Goal: Task Accomplishment & Management: Complete application form

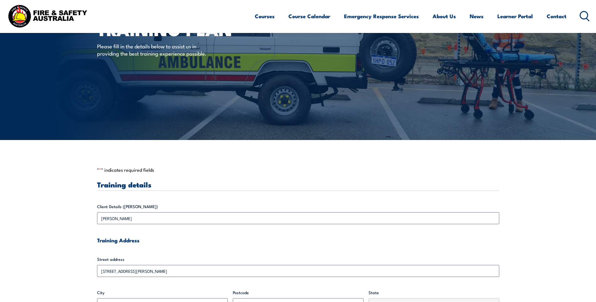
scroll to position [126, 0]
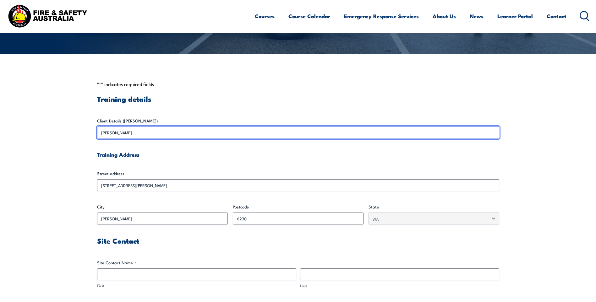
drag, startPoint x: 125, startPoint y: 131, endPoint x: 118, endPoint y: 131, distance: 6.3
click at [118, 131] on input "[PERSON_NAME]" at bounding box center [298, 133] width 402 height 12
drag, startPoint x: 118, startPoint y: 131, endPoint x: 133, endPoint y: 132, distance: 14.5
click at [133, 132] on input "[PERSON_NAME]" at bounding box center [298, 133] width 402 height 12
drag, startPoint x: 137, startPoint y: 132, endPoint x: 83, endPoint y: 132, distance: 54.3
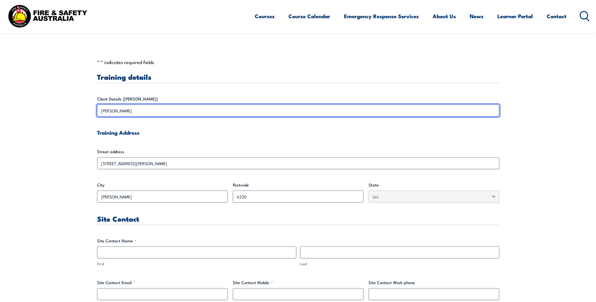
scroll to position [188, 0]
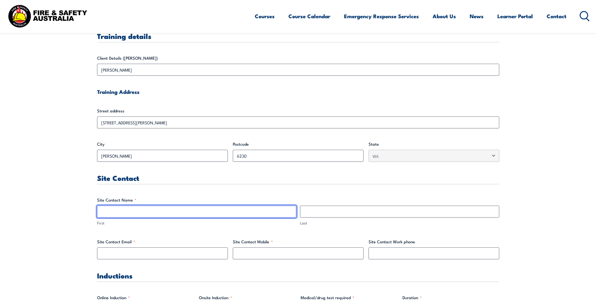
click at [135, 208] on input "First" at bounding box center [196, 212] width 199 height 12
paste input "[PERSON_NAME]"
drag, startPoint x: 146, startPoint y: 213, endPoint x: 111, endPoint y: 212, distance: 35.2
click at [111, 212] on input "[PERSON_NAME]" at bounding box center [196, 212] width 199 height 12
type input "[PERSON_NAME]"
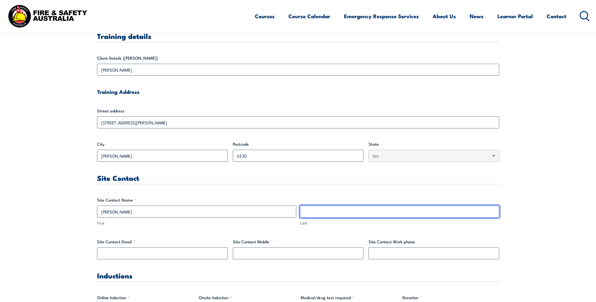
click at [343, 211] on input "Last" at bounding box center [399, 212] width 199 height 12
paste input "[PERSON_NAME]"
drag, startPoint x: 305, startPoint y: 211, endPoint x: 310, endPoint y: 208, distance: 5.0
click at [305, 211] on input "[PERSON_NAME]" at bounding box center [399, 212] width 199 height 12
type input "[PERSON_NAME]"
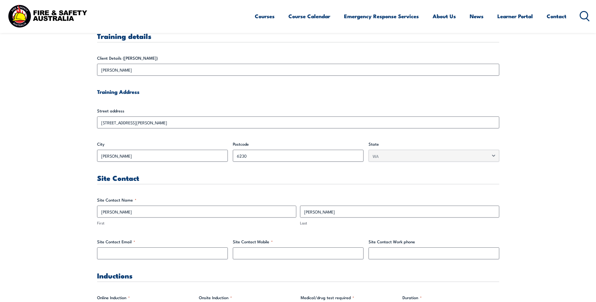
click at [159, 245] on div "Site Contact Email *" at bounding box center [162, 249] width 131 height 21
drag, startPoint x: 157, startPoint y: 256, endPoint x: 179, endPoint y: 254, distance: 21.5
click at [158, 256] on input "Site Contact Email *" at bounding box center [162, 253] width 131 height 12
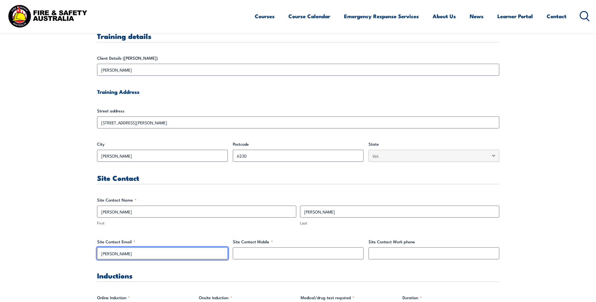
type input "[PERSON_NAME][EMAIL_ADDRESS][PERSON_NAME][DOMAIN_NAME]"
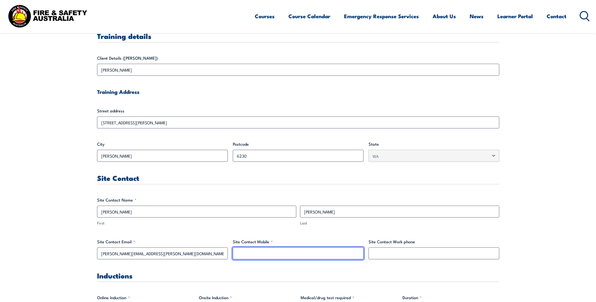
type input "0457147817"
drag, startPoint x: 270, startPoint y: 256, endPoint x: 243, endPoint y: 246, distance: 29.3
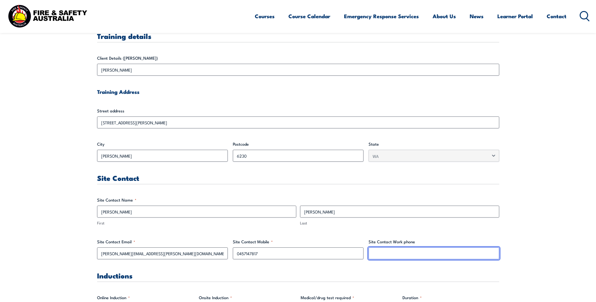
click at [427, 252] on input "Site Contact Work phone" at bounding box center [433, 253] width 131 height 12
paste input "0457147817"
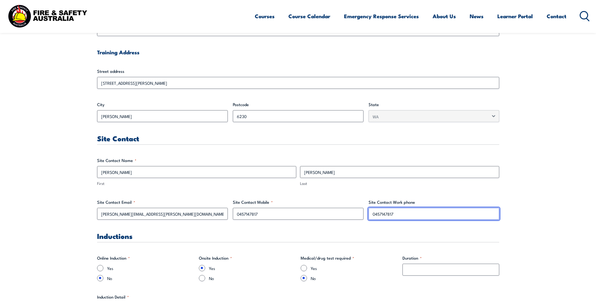
scroll to position [314, 0]
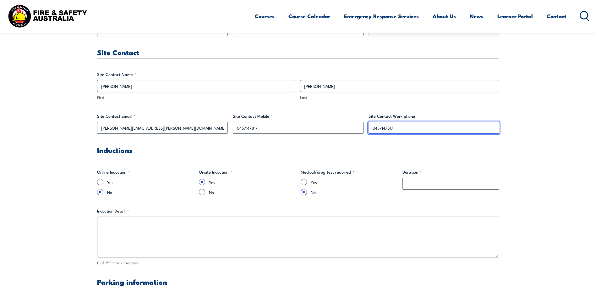
type input "0457147817"
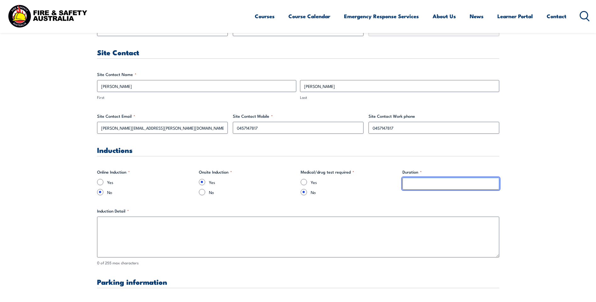
click at [434, 186] on input "Duration *" at bounding box center [450, 184] width 97 height 12
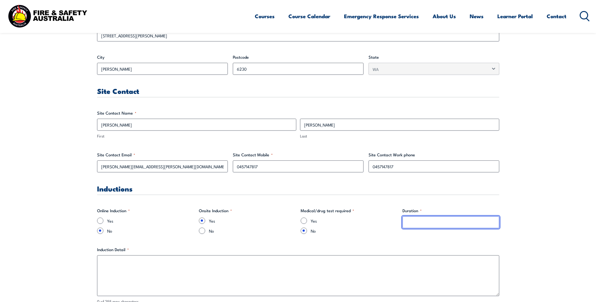
scroll to position [220, 0]
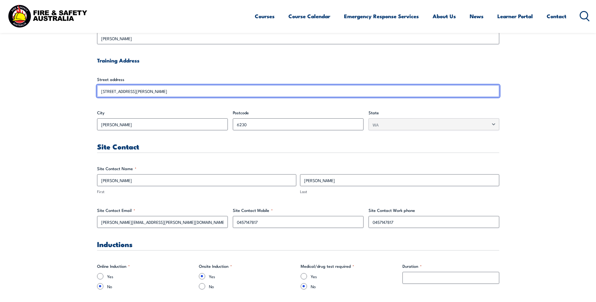
click at [107, 90] on input "[STREET_ADDRESS][PERSON_NAME]" at bounding box center [298, 91] width 402 height 12
click at [105, 90] on input "[STREET_ADDRESS][PERSON_NAME]" at bounding box center [298, 91] width 402 height 12
click at [100, 92] on input "[STREET_ADDRESS][PERSON_NAME]" at bounding box center [298, 91] width 402 height 12
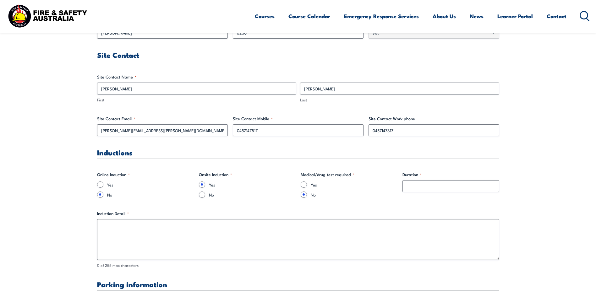
scroll to position [314, 0]
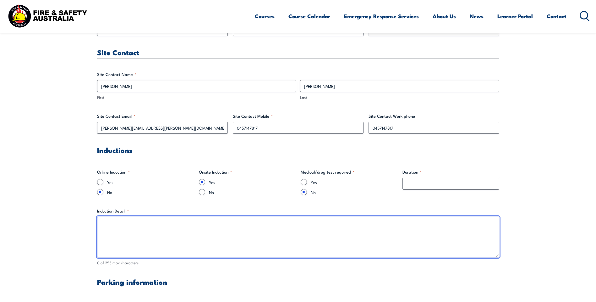
click at [119, 224] on textarea "Induction Detail *" at bounding box center [298, 237] width 402 height 41
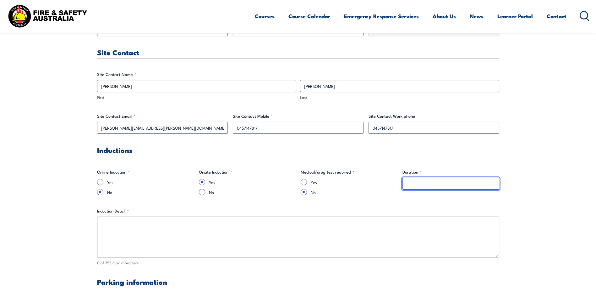
click at [440, 182] on input "Duration *" at bounding box center [450, 184] width 97 height 12
type input "20-30mins"
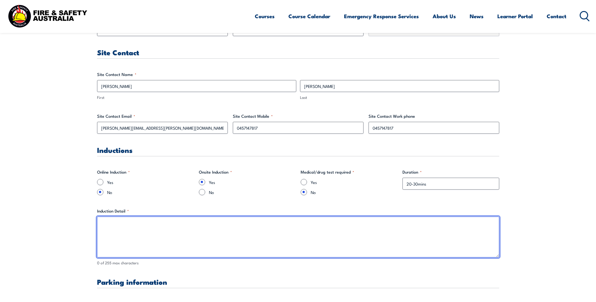
click at [106, 219] on textarea "Induction Detail *" at bounding box center [298, 237] width 402 height 41
click at [213, 225] on textarea "Upon arrival, please attend the main office at [STREET_ADDRESS][PERSON_NAME], t…" at bounding box center [298, 237] width 402 height 41
click at [213, 223] on textarea "Upon arrival, please attend the main office at [STREET_ADDRESS][PERSON_NAME], t…" at bounding box center [298, 237] width 402 height 41
click at [214, 223] on textarea "Upon arrival, please attend the main office at [STREET_ADDRESS][PERSON_NAME], t…" at bounding box center [298, 237] width 402 height 41
click at [213, 224] on textarea "Upon arrival, please attend the main office at [STREET_ADDRESS][PERSON_NAME], t…" at bounding box center [298, 237] width 402 height 41
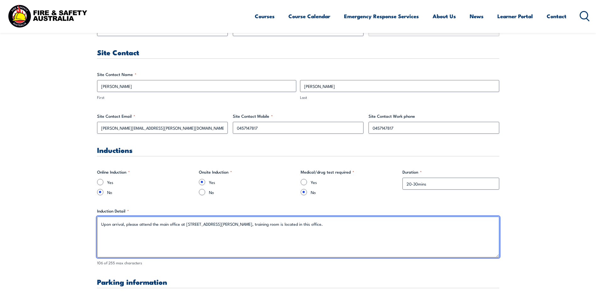
click at [179, 224] on textarea "Upon arrival, please attend the main office at [STREET_ADDRESS][PERSON_NAME], t…" at bounding box center [298, 237] width 402 height 41
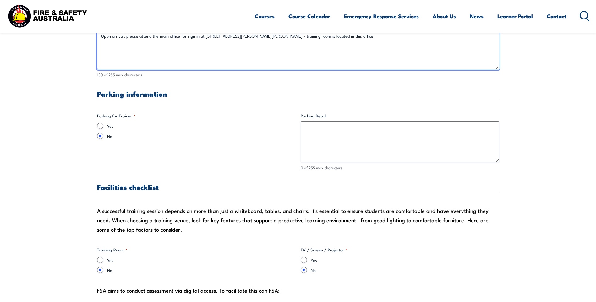
scroll to position [502, 0]
type textarea "Upon arrival, please attend the main office for sign in at [STREET_ADDRESS][PER…"
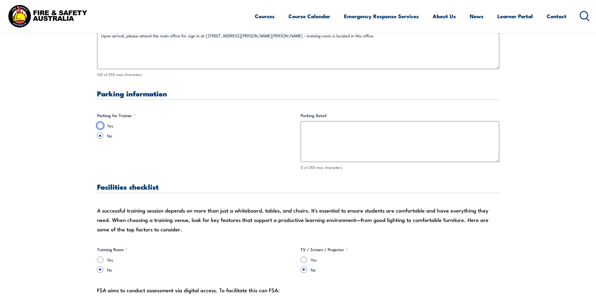
click at [100, 123] on input "Yes" at bounding box center [100, 125] width 6 height 6
radio input "true"
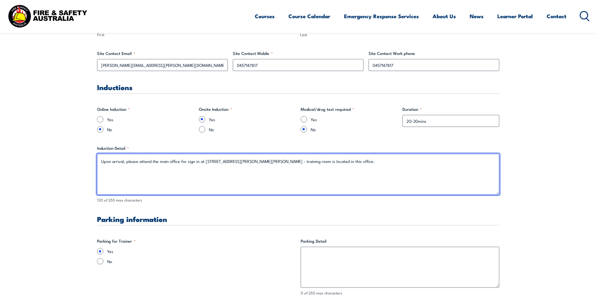
drag, startPoint x: 202, startPoint y: 161, endPoint x: 253, endPoint y: 162, distance: 51.5
click at [253, 162] on textarea "Upon arrival, please attend the main office for sign in at [STREET_ADDRESS][PER…" at bounding box center [298, 174] width 402 height 41
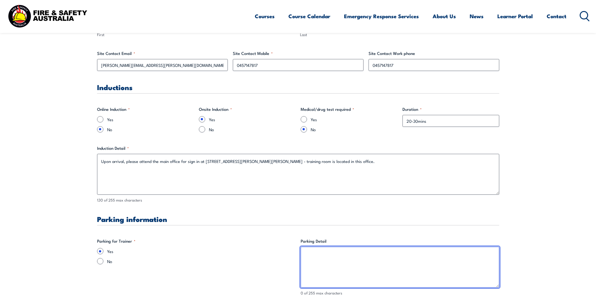
click at [343, 256] on textarea "Parking Detail" at bounding box center [399, 267] width 198 height 41
paste textarea "[STREET_ADDRESS][PERSON_NAME]"
click at [307, 253] on textarea "[STREET_ADDRESS][PERSON_NAME]" at bounding box center [399, 267] width 198 height 41
click at [306, 254] on textarea "[STREET_ADDRESS][PERSON_NAME]" at bounding box center [399, 267] width 198 height 41
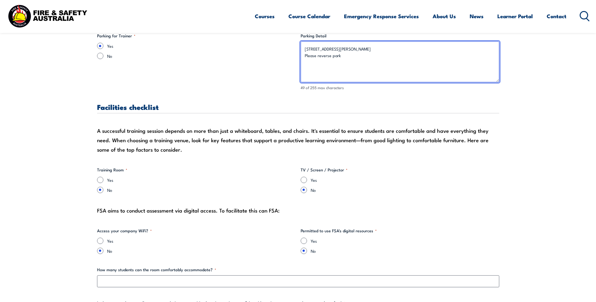
scroll to position [597, 0]
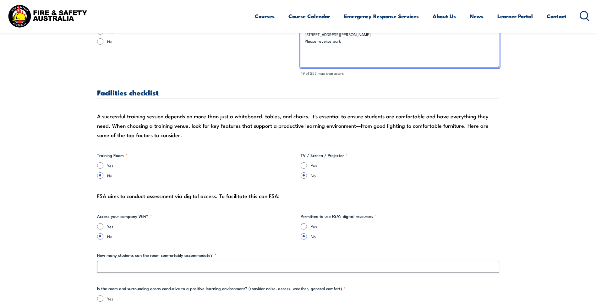
type textarea "[STREET_ADDRESS][PERSON_NAME] Please reverse park"
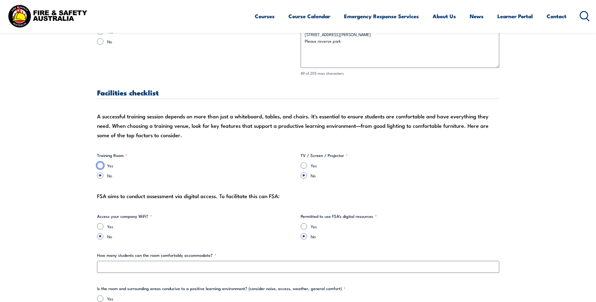
click at [102, 165] on input "Yes" at bounding box center [100, 165] width 6 height 6
radio input "true"
click at [307, 167] on div "Yes" at bounding box center [399, 165] width 198 height 6
click at [303, 164] on input "Yes" at bounding box center [303, 165] width 6 height 6
radio input "true"
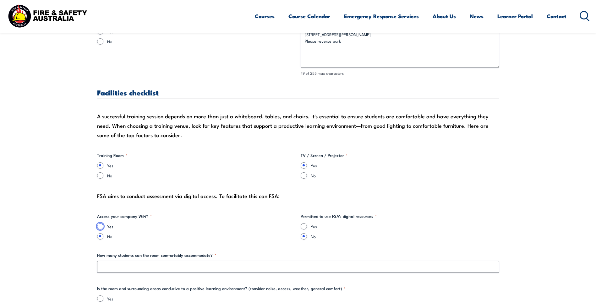
click at [99, 225] on input "Yes" at bounding box center [100, 226] width 6 height 6
radio input "true"
click at [304, 225] on input "Yes" at bounding box center [303, 226] width 6 height 6
radio input "true"
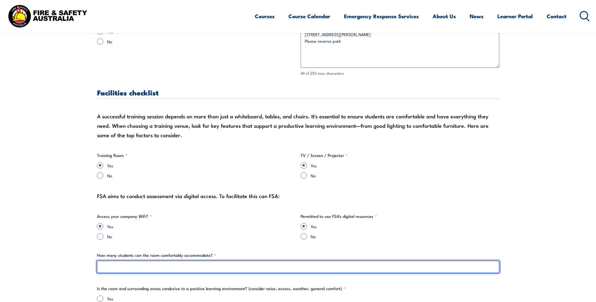
click at [117, 267] on input "How many students can the room comfortably accommodate? *" at bounding box center [298, 267] width 402 height 12
type input "18-20"
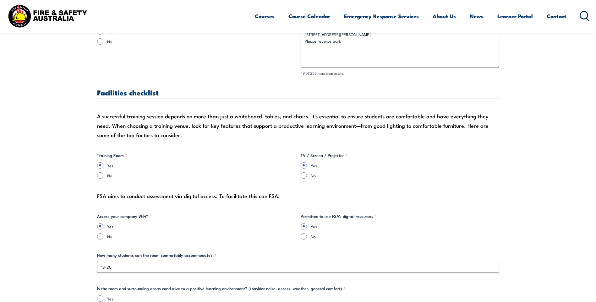
click at [164, 221] on fieldset "Access your company WiFi? * Yes No" at bounding box center [196, 226] width 198 height 26
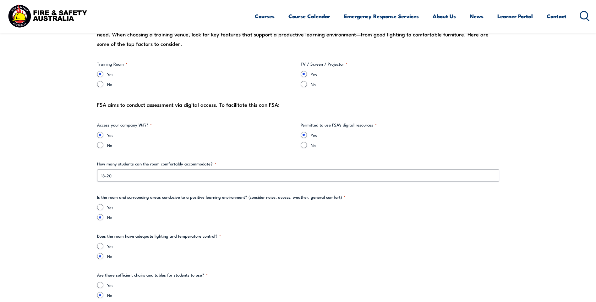
scroll to position [691, 0]
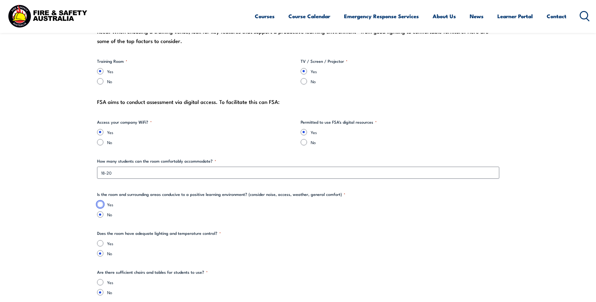
click at [99, 204] on input "Yes" at bounding box center [100, 204] width 6 height 6
radio input "true"
click at [101, 244] on input "Yes" at bounding box center [100, 243] width 6 height 6
radio input "true"
click at [100, 283] on input "Yes" at bounding box center [100, 282] width 6 height 6
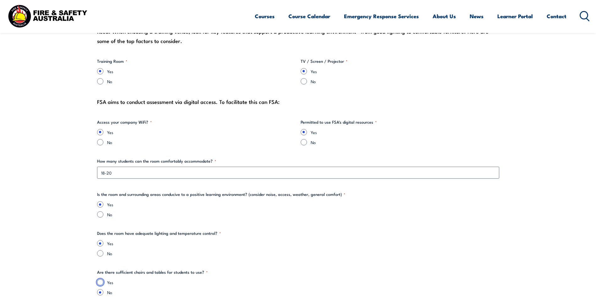
radio input "true"
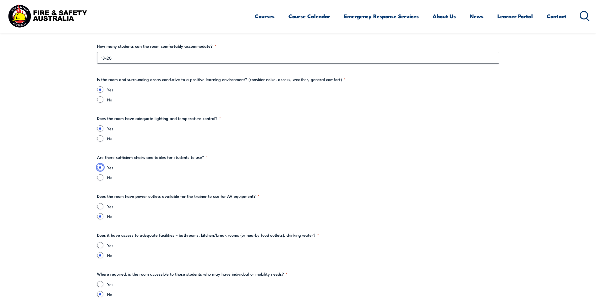
scroll to position [848, 0]
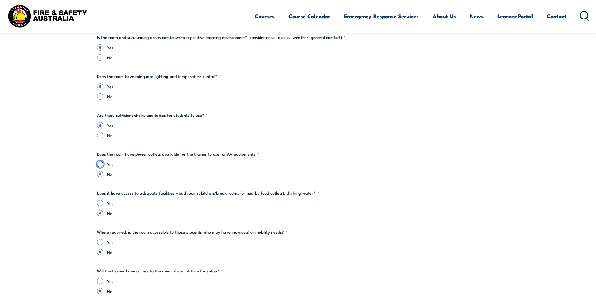
click at [99, 164] on input "Yes" at bounding box center [100, 164] width 6 height 6
radio input "true"
click at [99, 203] on input "Yes" at bounding box center [100, 203] width 6 height 6
radio input "true"
click at [100, 241] on input "Yes" at bounding box center [100, 242] width 6 height 6
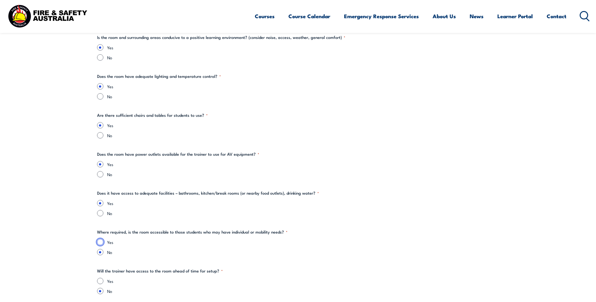
radio input "true"
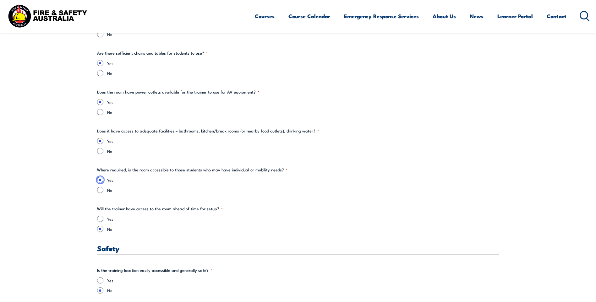
scroll to position [910, 0]
click at [100, 216] on input "Yes" at bounding box center [100, 218] width 6 height 6
radio input "true"
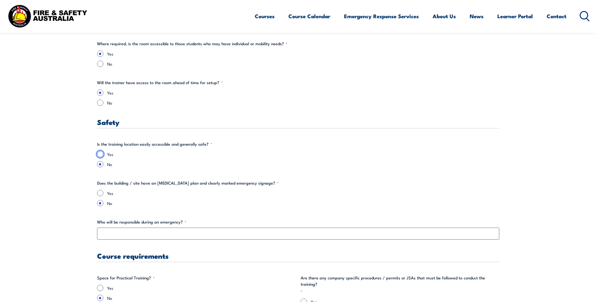
click at [101, 154] on input "Yes" at bounding box center [100, 154] width 6 height 6
radio input "true"
click at [100, 192] on input "Yes" at bounding box center [100, 193] width 6 height 6
radio input "true"
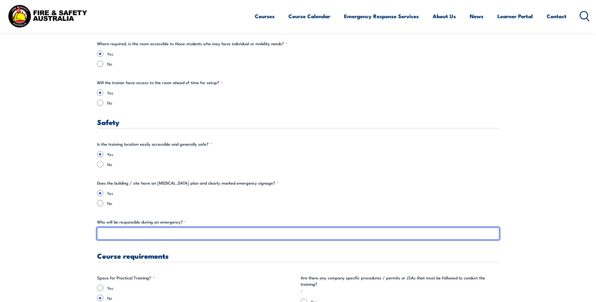
click at [105, 234] on input "Who will be responsible during an emergency? *" at bounding box center [298, 234] width 402 height 12
type input "Fire Wardens - [PERSON_NAME], [PERSON_NAME] & [PERSON_NAME]"
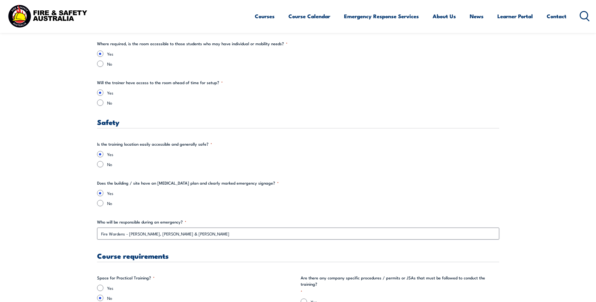
click at [389, 159] on div "Yes No" at bounding box center [298, 159] width 402 height 16
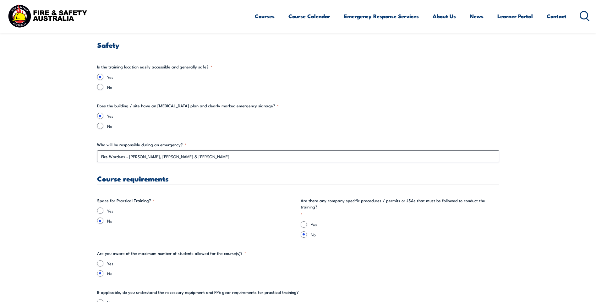
scroll to position [1130, 0]
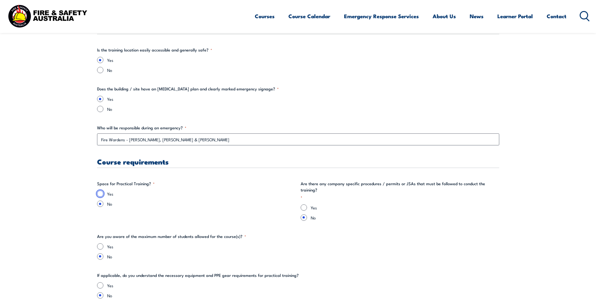
click at [100, 193] on input "Yes" at bounding box center [100, 194] width 6 height 6
radio input "true"
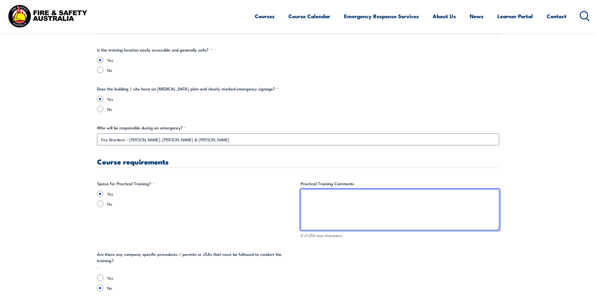
click at [305, 196] on textarea "Practical Training Comments" at bounding box center [399, 209] width 198 height 41
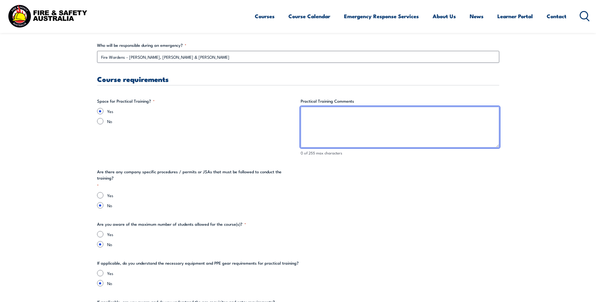
scroll to position [1224, 0]
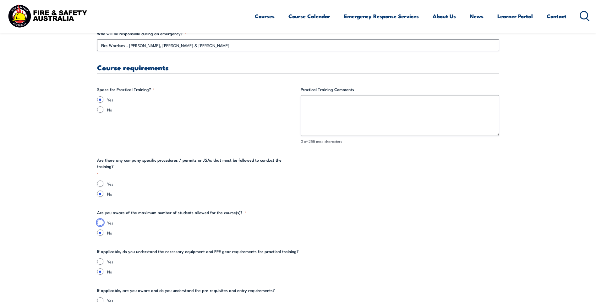
click at [100, 219] on input "Yes" at bounding box center [100, 222] width 6 height 6
radio input "true"
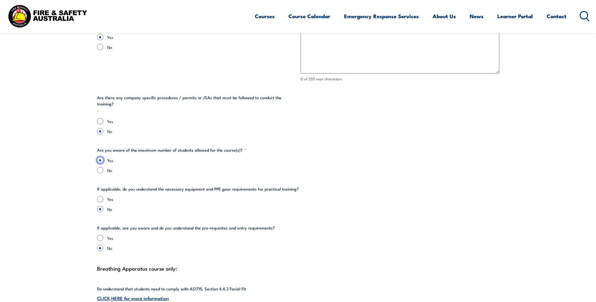
scroll to position [1287, 0]
click at [99, 196] on input "Yes" at bounding box center [100, 199] width 6 height 6
radio input "true"
click at [100, 235] on input "Yes" at bounding box center [100, 238] width 6 height 6
radio input "true"
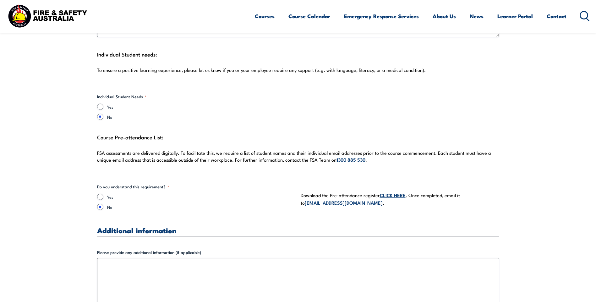
scroll to position [1695, 0]
click at [100, 193] on input "Yes" at bounding box center [100, 196] width 6 height 6
radio input "true"
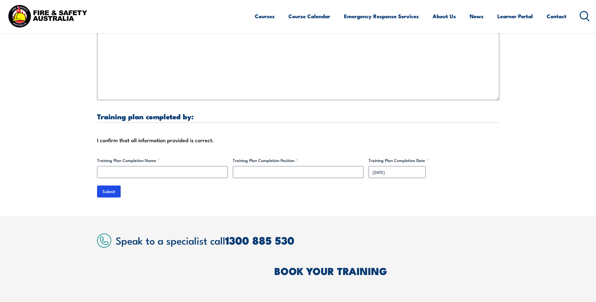
scroll to position [1947, 0]
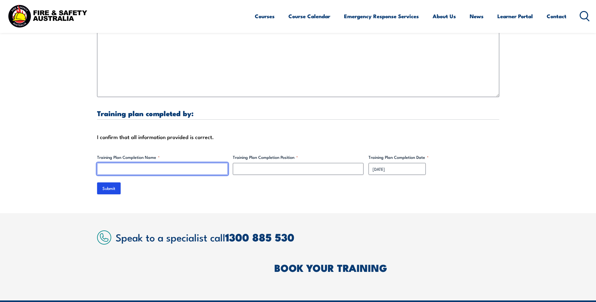
click at [126, 163] on input "Training Plan Completion Name *" at bounding box center [162, 169] width 131 height 12
type input "[PERSON_NAME]"
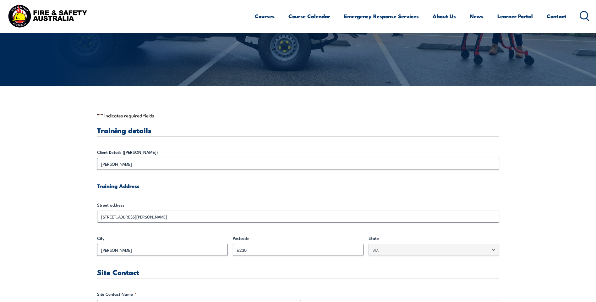
scroll to position [0, 0]
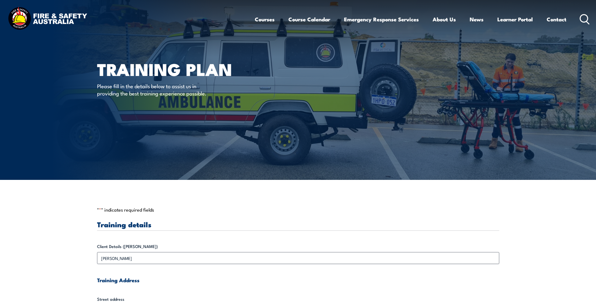
type input "HSEQ Advisor"
drag, startPoint x: 443, startPoint y: 206, endPoint x: 450, endPoint y: 203, distance: 7.6
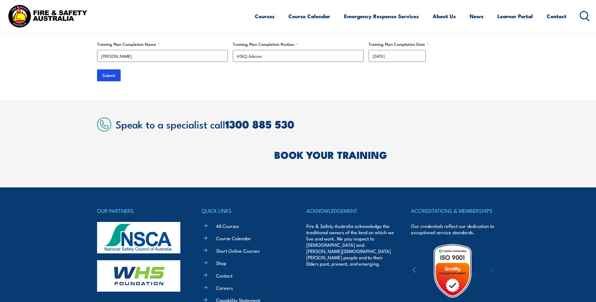
scroll to position [1919, 0]
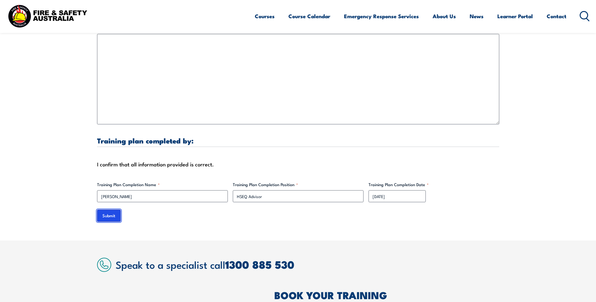
click at [106, 210] on input "Submit" at bounding box center [109, 216] width 24 height 12
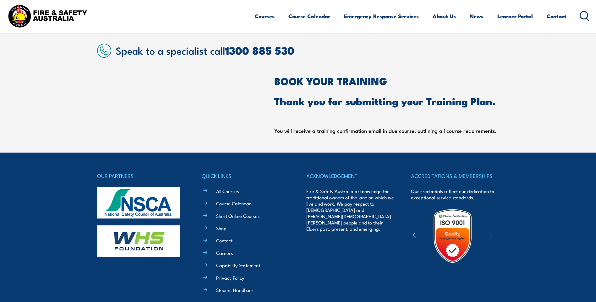
scroll to position [123, 0]
